Goal: Task Accomplishment & Management: Manage account settings

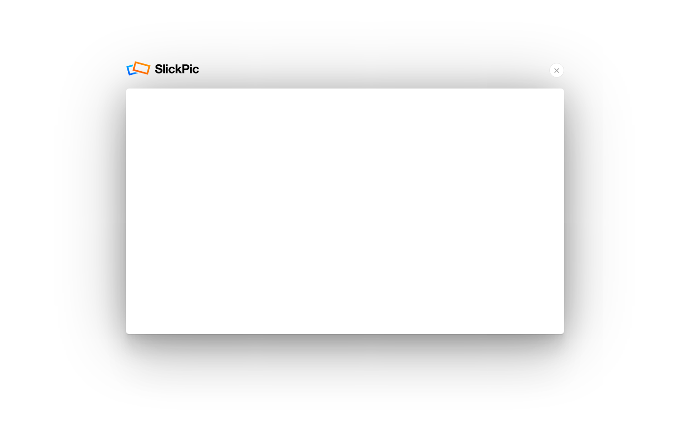
click at [52, 131] on div "Yes, We Really WILL Build Your Portfolio Website For FREE! ... But we can only …" at bounding box center [345, 216] width 690 height 433
click at [26, 136] on div "Yes, We Really WILL Build Your Portfolio Website For FREE! ... But we can only …" at bounding box center [345, 216] width 690 height 433
click at [68, 64] on div "Yes, We Really WILL Build Your Portfolio Website For FREE! ... But we can only …" at bounding box center [345, 216] width 690 height 433
click at [48, 73] on div "Yes, We Really WILL Build Your Portfolio Website For FREE! ... But we can only …" at bounding box center [345, 216] width 690 height 433
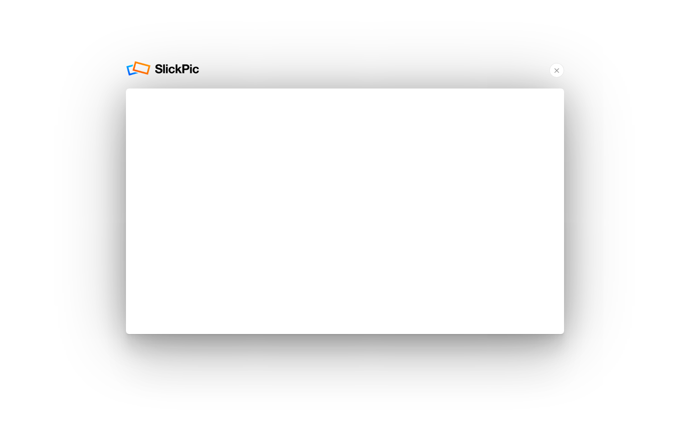
click at [63, 157] on div "Yes, We Really WILL Build Your Portfolio Website For FREE! ... But we can only …" at bounding box center [345, 216] width 690 height 433
click at [660, 4] on div "Yes, We Really WILL Build Your Portfolio Website For FREE! ... But we can only …" at bounding box center [345, 216] width 690 height 433
click at [643, 20] on div "Yes, We Really WILL Build Your Portfolio Website For FREE! ... But we can only …" at bounding box center [345, 216] width 690 height 433
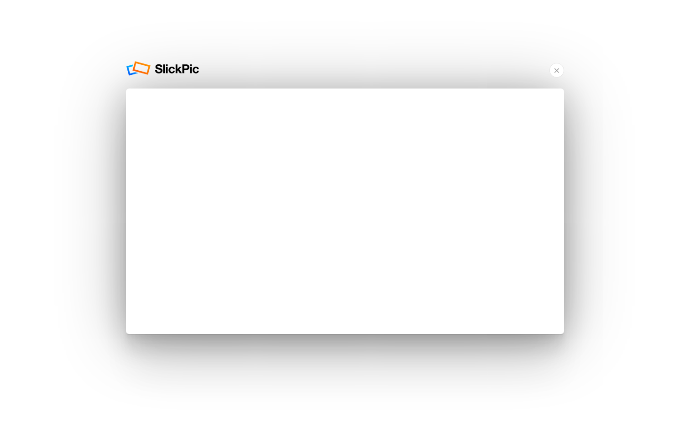
click at [105, 161] on div "Yes, We Really WILL Build Your Portfolio Website For FREE! ... But we can only …" at bounding box center [345, 216] width 690 height 433
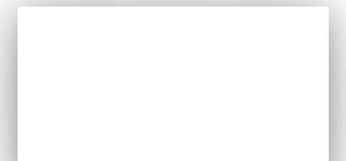
click at [10, 96] on div "Yes, We Really WILL Build Your Portfolio Website For FREE! ... But we can only …" at bounding box center [173, 80] width 346 height 161
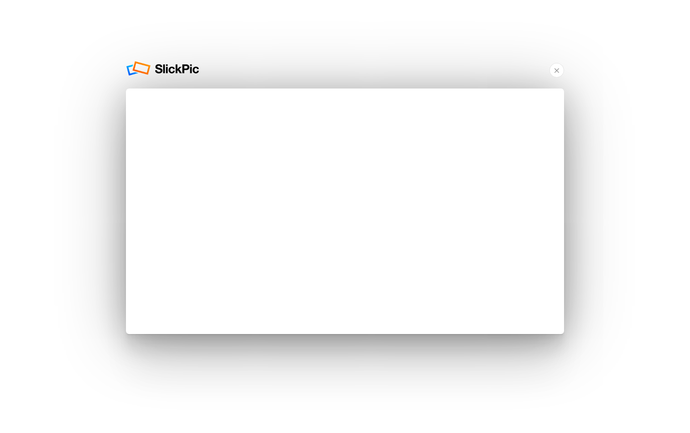
click at [82, 161] on div "Yes, We Really WILL Build Your Portfolio Website For FREE! ... But we can only …" at bounding box center [345, 216] width 690 height 433
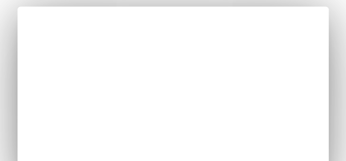
click at [11, 53] on div "Yes, We Really WILL Build Your Portfolio Website For FREE! ... But we can only …" at bounding box center [173, 80] width 346 height 161
click at [9, 84] on div "Yes, We Really WILL Build Your Portfolio Website For FREE! ... But we can only …" at bounding box center [173, 80] width 346 height 161
click at [4, 74] on div "Yes, We Really WILL Build Your Portfolio Website For FREE! ... But we can only …" at bounding box center [173, 80] width 346 height 161
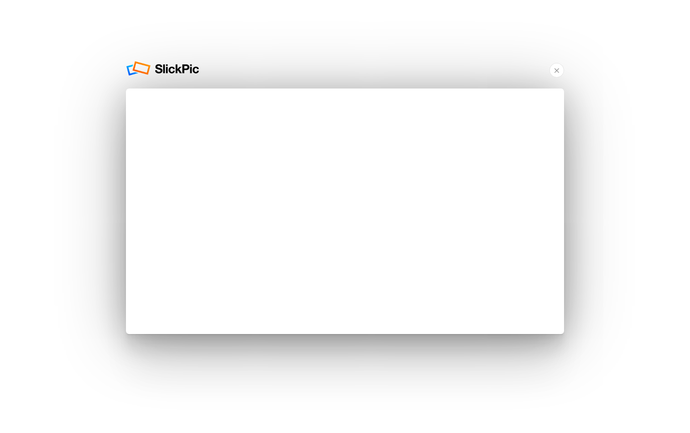
click at [104, 153] on div "Yes, We Really WILL Build Your Portfolio Website For FREE! ... But we can only …" at bounding box center [345, 216] width 690 height 433
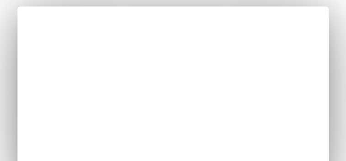
click at [7, 86] on div "Yes, We Really WILL Build Your Portfolio Website For FREE! ... But we can only …" at bounding box center [173, 80] width 346 height 161
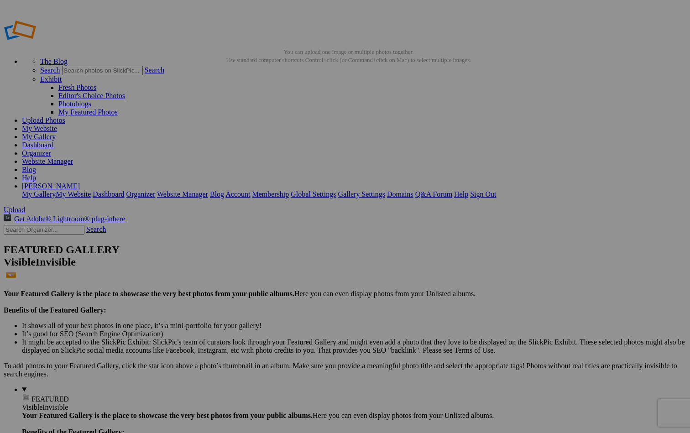
click at [57, 125] on link "My Website" at bounding box center [39, 129] width 35 height 8
click at [385, 190] on link "Gallery Settings" at bounding box center [361, 194] width 47 height 8
click at [73, 158] on link "Website Manager" at bounding box center [47, 162] width 51 height 8
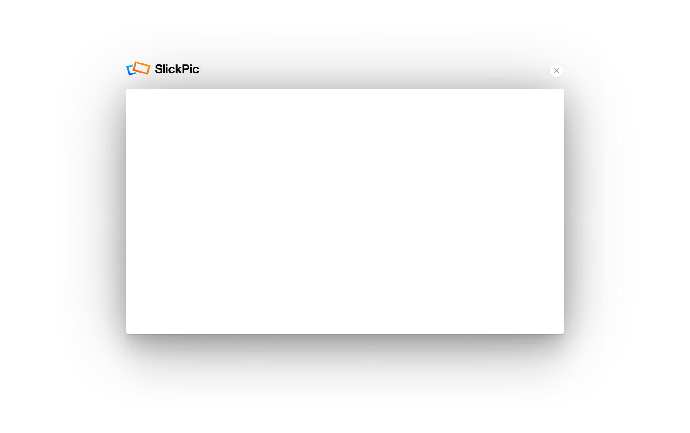
click at [89, 103] on div "Yes, We Really WILL Build Your Portfolio Website For FREE! ... But we can only …" at bounding box center [345, 216] width 690 height 433
click at [171, 52] on div "Yes, We Really WILL Build Your Portfolio Website For FREE! ... But we can only …" at bounding box center [345, 216] width 690 height 433
click at [176, 44] on div "Yes, We Really WILL Build Your Portfolio Website For FREE! ... But we can only …" at bounding box center [345, 216] width 690 height 433
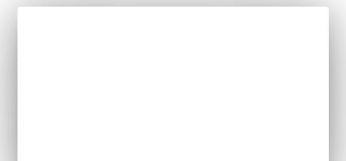
click at [13, 61] on div "Yes, We Really WILL Build Your Portfolio Website For FREE! ... But we can only …" at bounding box center [173, 80] width 346 height 161
click at [5, 51] on div "Yes, We Really WILL Build Your Portfolio Website For FREE! ... But we can only …" at bounding box center [173, 80] width 346 height 161
click at [4, 81] on div "Yes, We Really WILL Build Your Portfolio Website For FREE! ... But we can only …" at bounding box center [173, 80] width 346 height 161
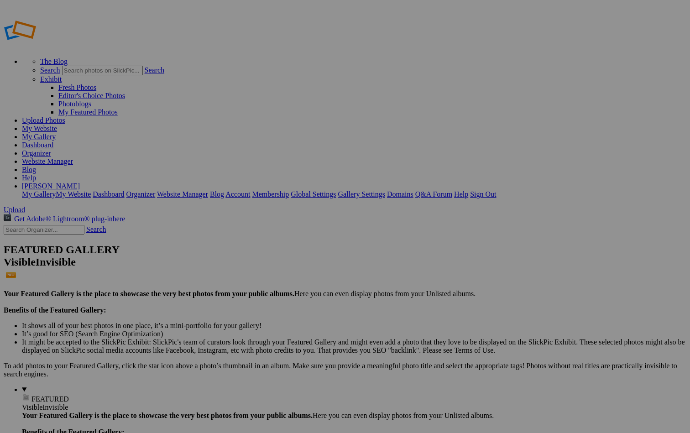
click at [53, 141] on link "Dashboard" at bounding box center [38, 145] width 32 height 8
click at [73, 158] on link "Website Manager" at bounding box center [47, 162] width 51 height 8
